Goal: Information Seeking & Learning: Learn about a topic

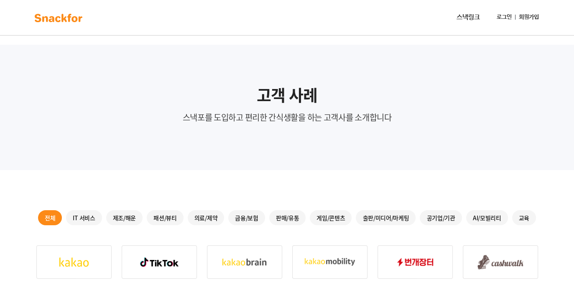
click at [461, 16] on link "스낵링크" at bounding box center [468, 17] width 30 height 17
click at [59, 15] on img at bounding box center [58, 17] width 53 height 13
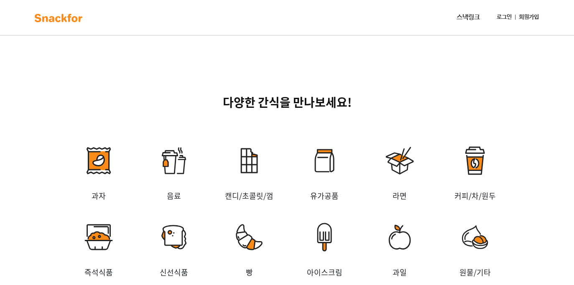
scroll to position [1171, 0]
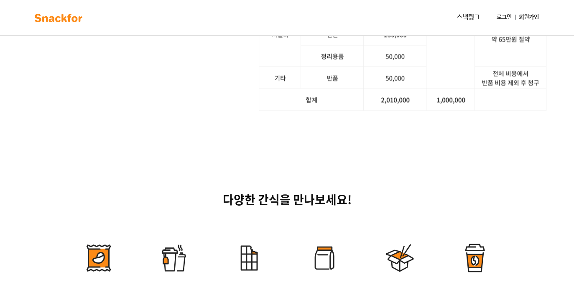
click at [148, 18] on link "서비스 문의하기" at bounding box center [111, 6] width 167 height 21
click at [102, 13] on span "서비스 문의하기" at bounding box center [116, 6] width 51 height 11
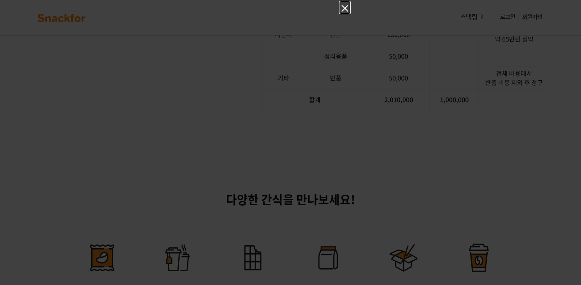
click at [342, 10] on icon "Close" at bounding box center [345, 8] width 10 height 10
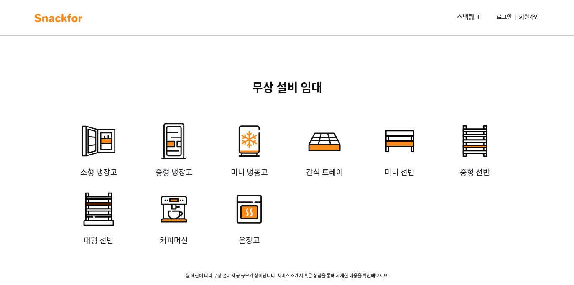
scroll to position [1433, 0]
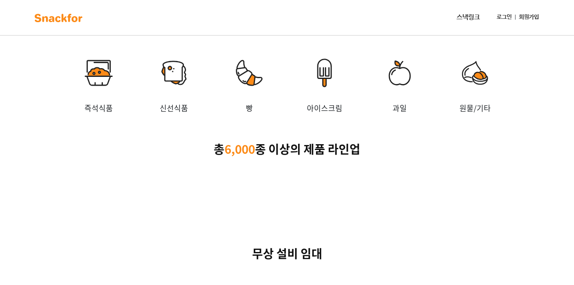
click at [553, 91] on div "다양한 간식을 만나보세요! 과자 음료 캔디/초콜릿/껌 유가공품 라면 커피/차/원두 즉석식품 신선식품 빵 아이스크림 과일 원물/기타 총 6,00…" at bounding box center [287, 46] width 574 height 315
click at [538, 89] on div "다양한 간식을 만나보세요! 과자 음료 캔디/초콜릿/껌 유가공품 라면 커피/차/원두 즉석식품 신선식품 빵 아이스크림 과일 원물/기타 총 6,00…" at bounding box center [287, 43] width 523 height 228
drag, startPoint x: 418, startPoint y: 14, endPoint x: 428, endPoint y: 2, distance: 15.2
click at [418, 14] on div "스낵링크 로그인 회원가입" at bounding box center [317, 17] width 451 height 17
